Goal: Task Accomplishment & Management: Complete application form

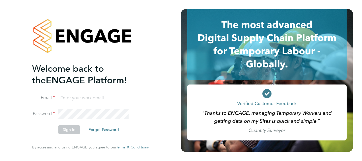
click at [63, 99] on input at bounding box center [93, 98] width 70 height 10
click at [67, 97] on input "oasystaskforce" at bounding box center [93, 98] width 70 height 10
click at [93, 95] on input "OASystaskforce" at bounding box center [93, 98] width 70 height 10
type input "[EMAIL_ADDRESS][DOMAIN_NAME]"
click at [69, 129] on button "Sign In" at bounding box center [69, 129] width 22 height 9
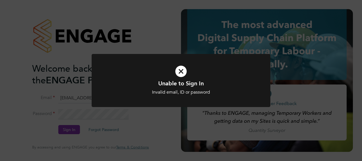
click at [181, 72] on icon at bounding box center [181, 71] width 148 height 22
